Goal: Transaction & Acquisition: Purchase product/service

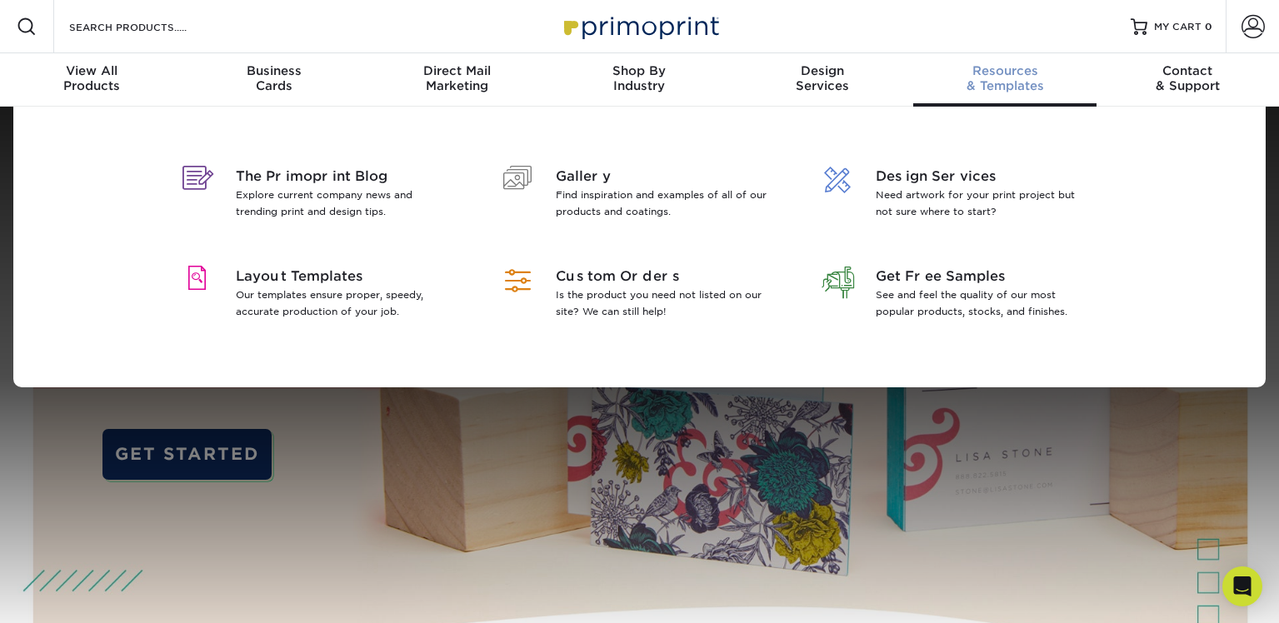
click at [1000, 81] on div "Resources & Templates" at bounding box center [1005, 78] width 183 height 30
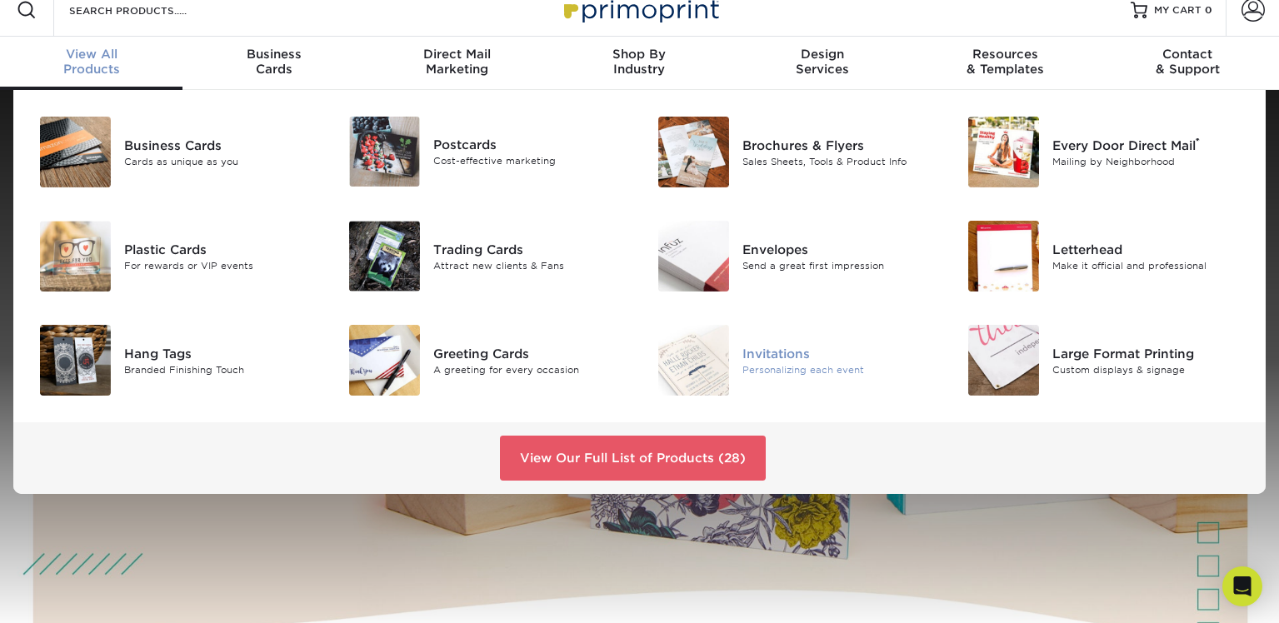
scroll to position [20, 0]
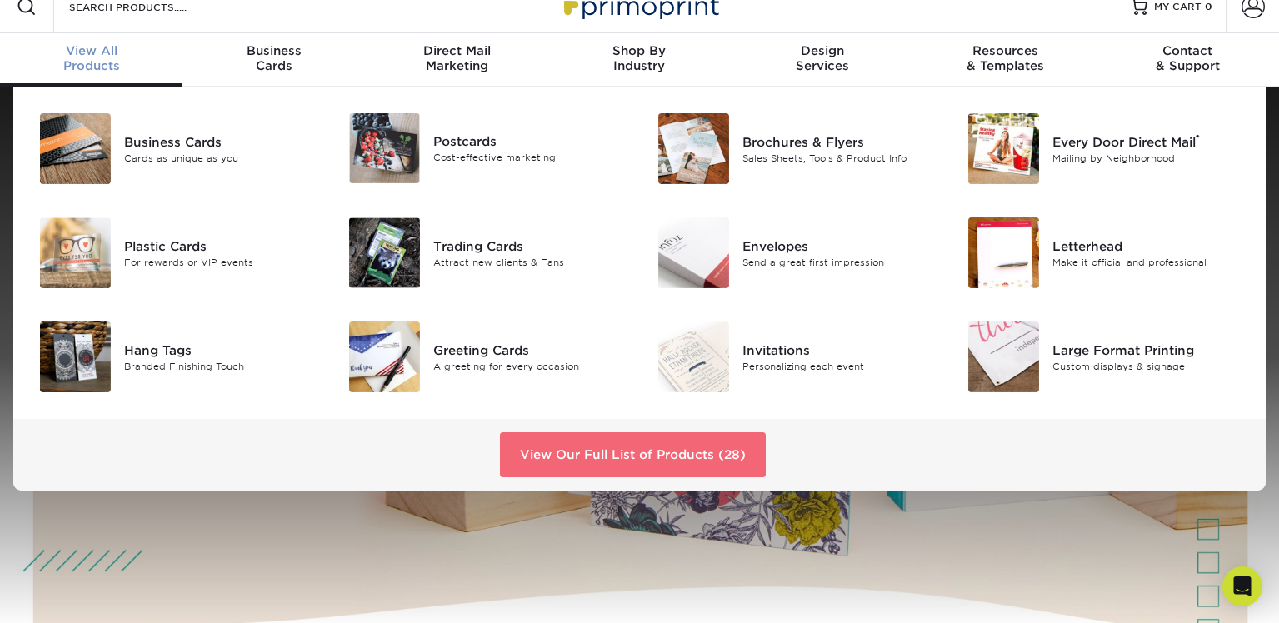
click at [688, 448] on link "View Our Full List of Products (28)" at bounding box center [633, 455] width 266 height 45
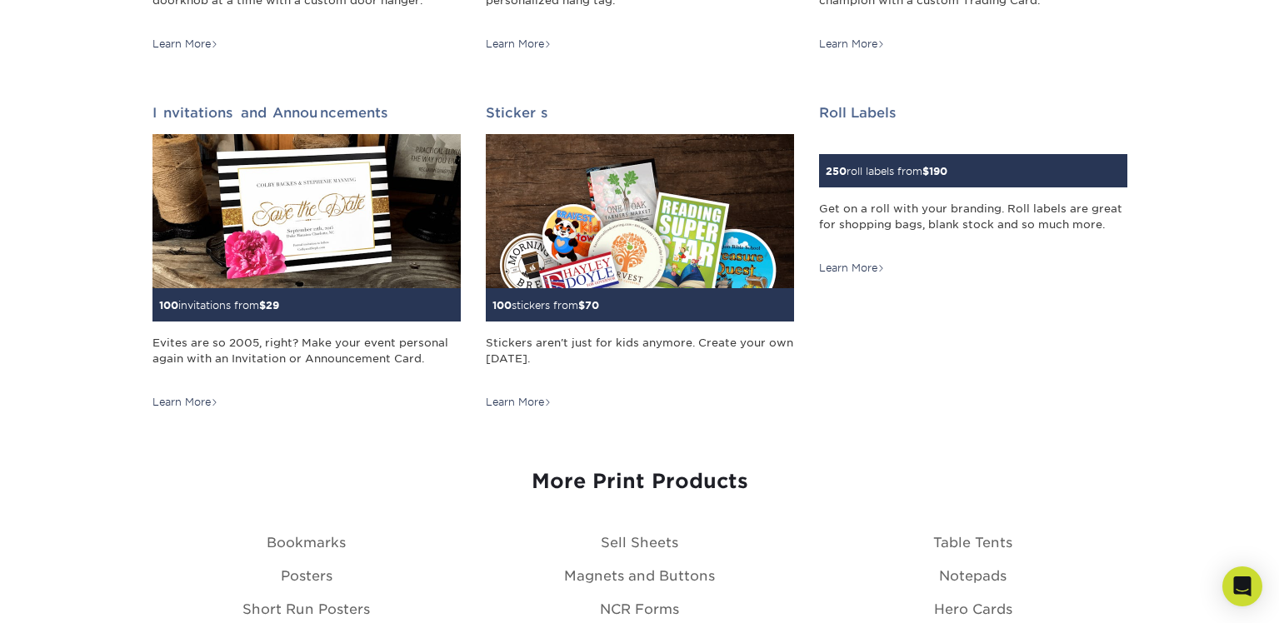
scroll to position [1632, 0]
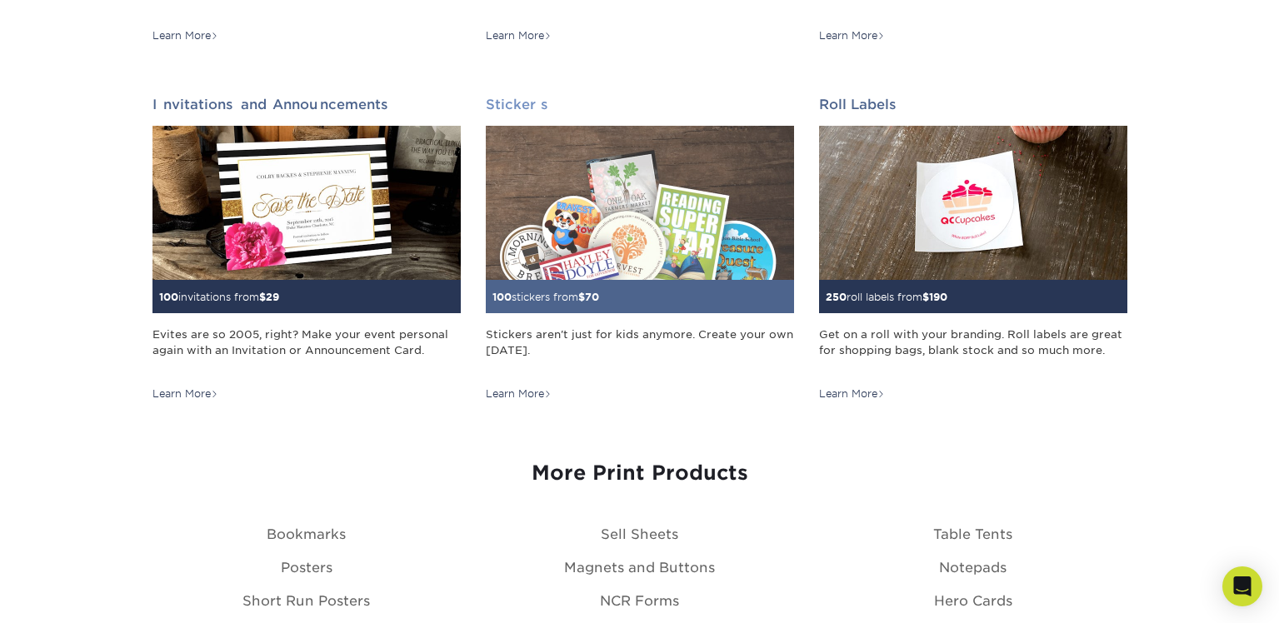
click at [648, 223] on img at bounding box center [640, 203] width 308 height 154
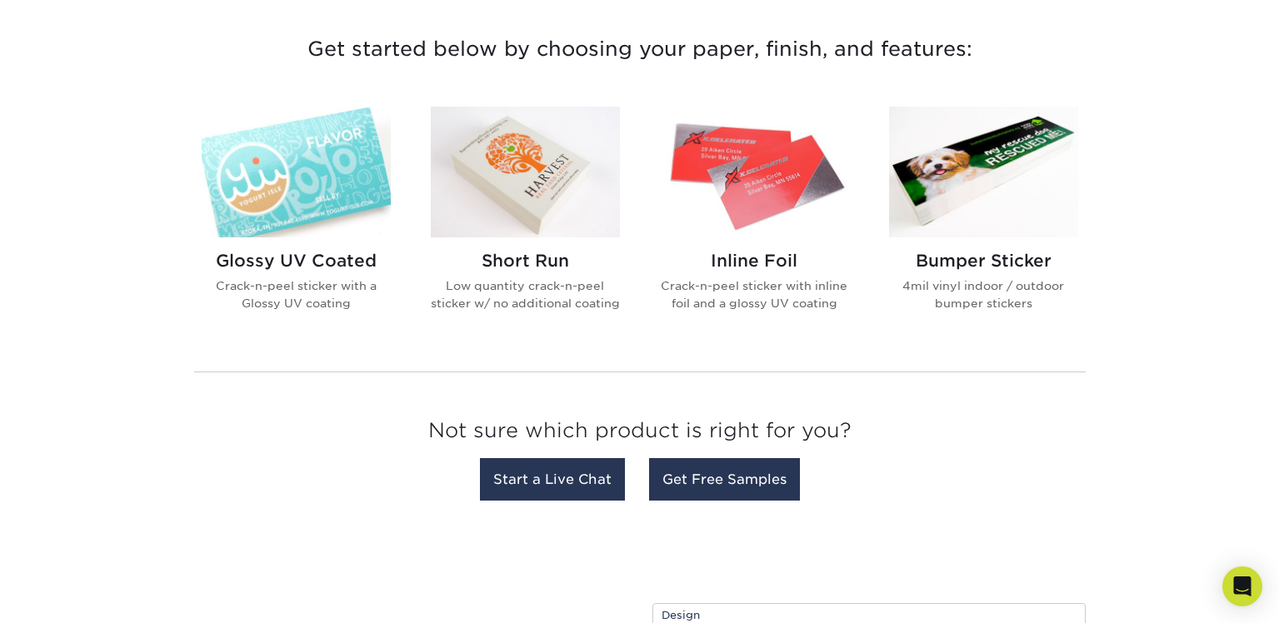
scroll to position [638, 0]
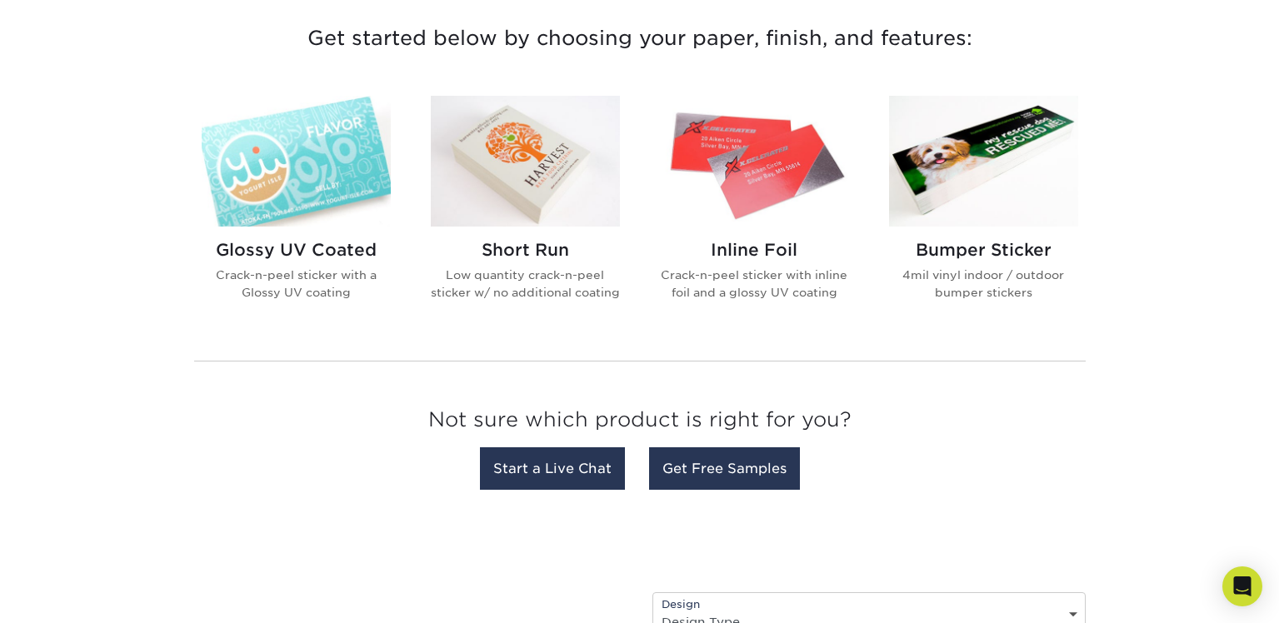
click at [324, 173] on img at bounding box center [296, 161] width 189 height 131
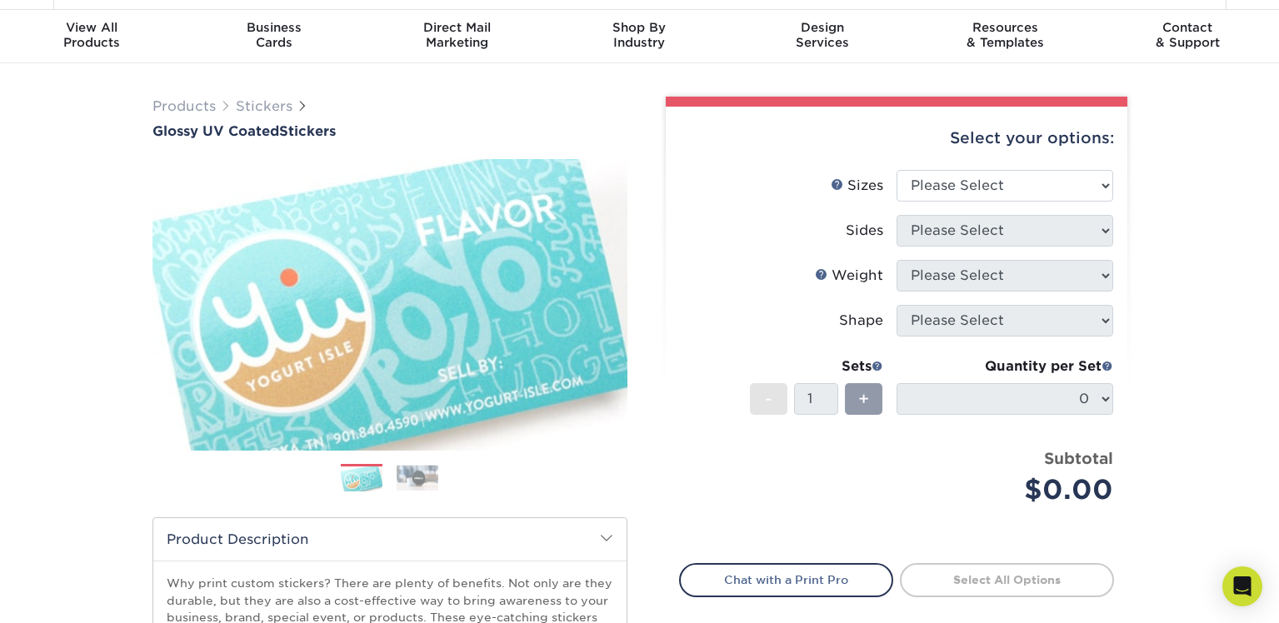
scroll to position [50, 0]
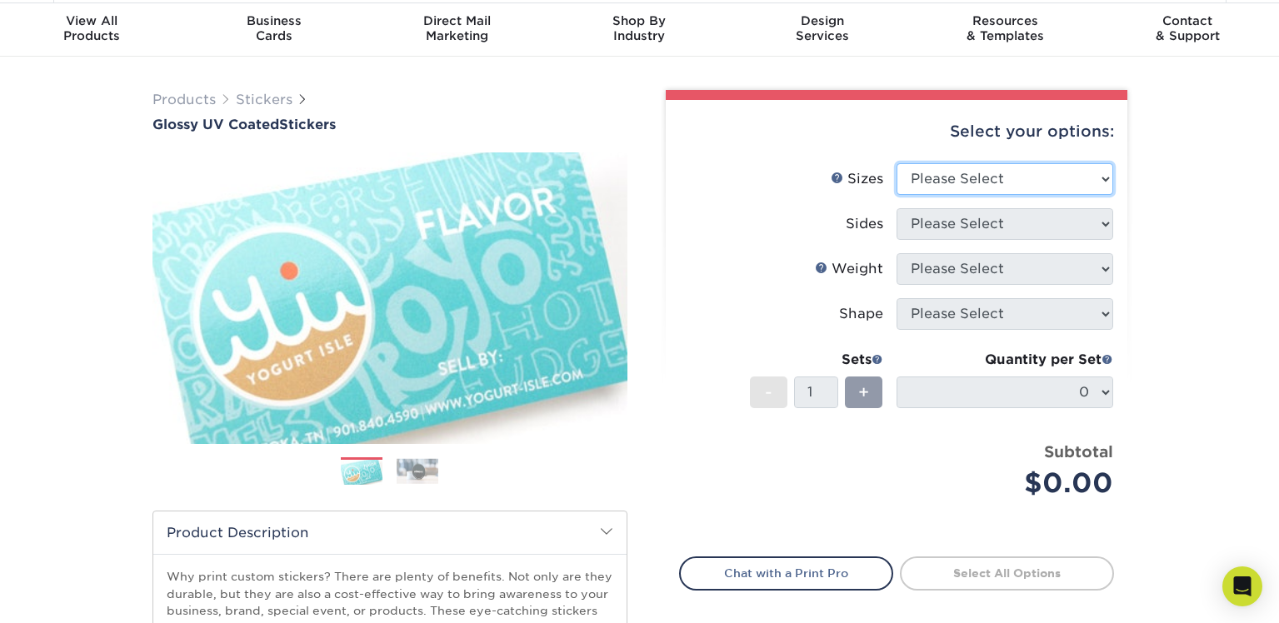
click at [1072, 177] on select "Please Select 1.5" x 2.5" 2" x 2" 2" x 3" 2" x 3.5" 2" x 4" 2" x 8" 2.12" x 5.5…" at bounding box center [1005, 179] width 217 height 32
select select "1.50x2.50"
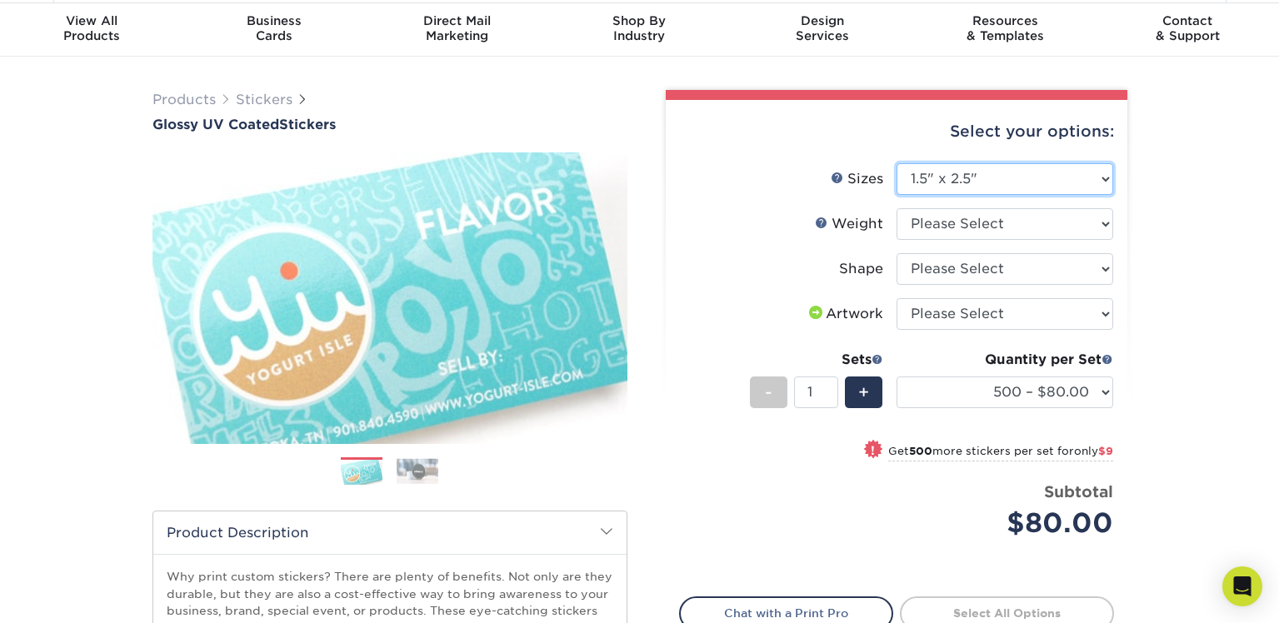
click at [1038, 188] on select "Please Select 1.5" x 2.5" 2" x 2" 2" x 3" 2" x 3.5" 2" x 4" 2" x 8" 2.12" x 5.5…" at bounding box center [1005, 179] width 217 height 32
click at [1077, 183] on select "Please Select 1.5" x 2.5" 2" x 2" 2" x 3" 2" x 3.5" 2" x 4" 2" x 8" 2.12" x 5.5…" at bounding box center [1005, 179] width 217 height 32
click at [1044, 176] on select "Please Select 1.5" x 2.5" 2" x 2" 2" x 3" 2" x 3.5" 2" x 4" 2" x 8" 2.12" x 5.5…" at bounding box center [1005, 179] width 217 height 32
click at [838, 177] on link "Sizes Help" at bounding box center [837, 177] width 13 height 13
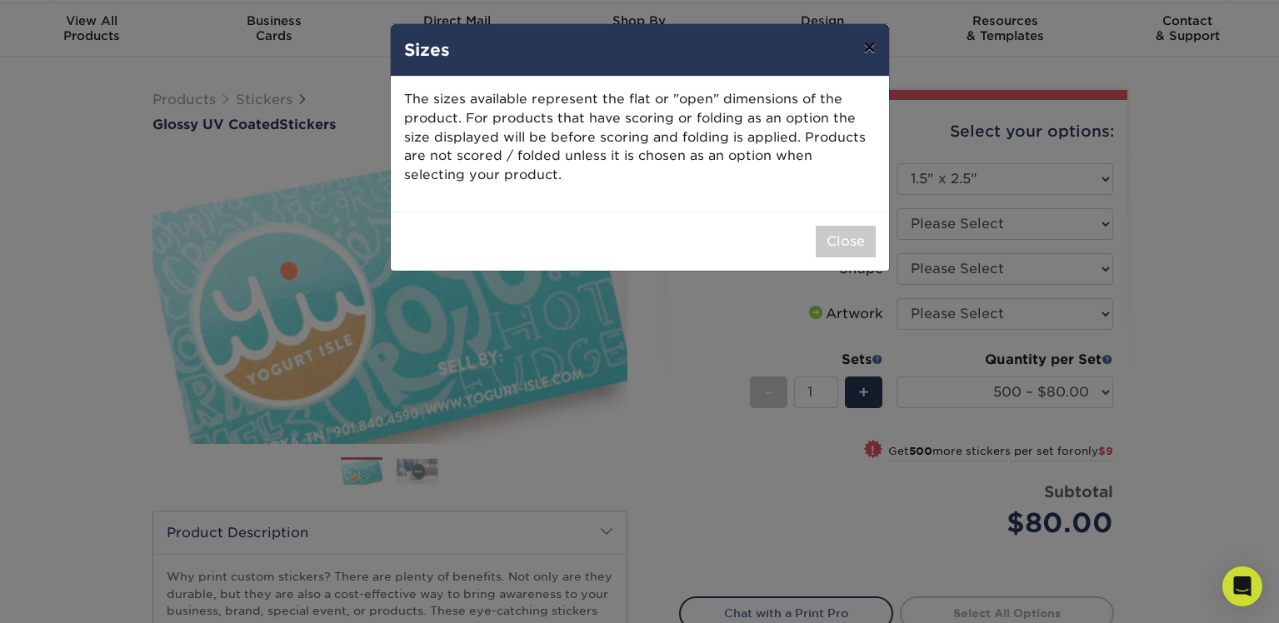
click at [874, 58] on button "×" at bounding box center [869, 47] width 38 height 47
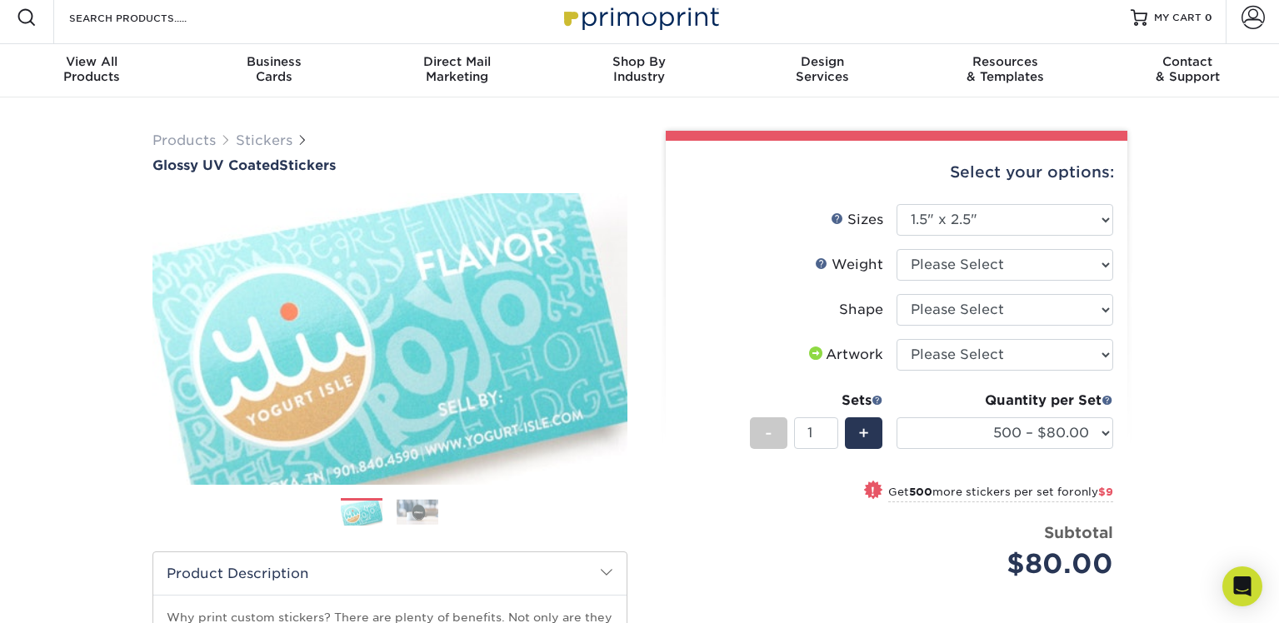
scroll to position [0, 0]
